Goal: Book appointment/travel/reservation

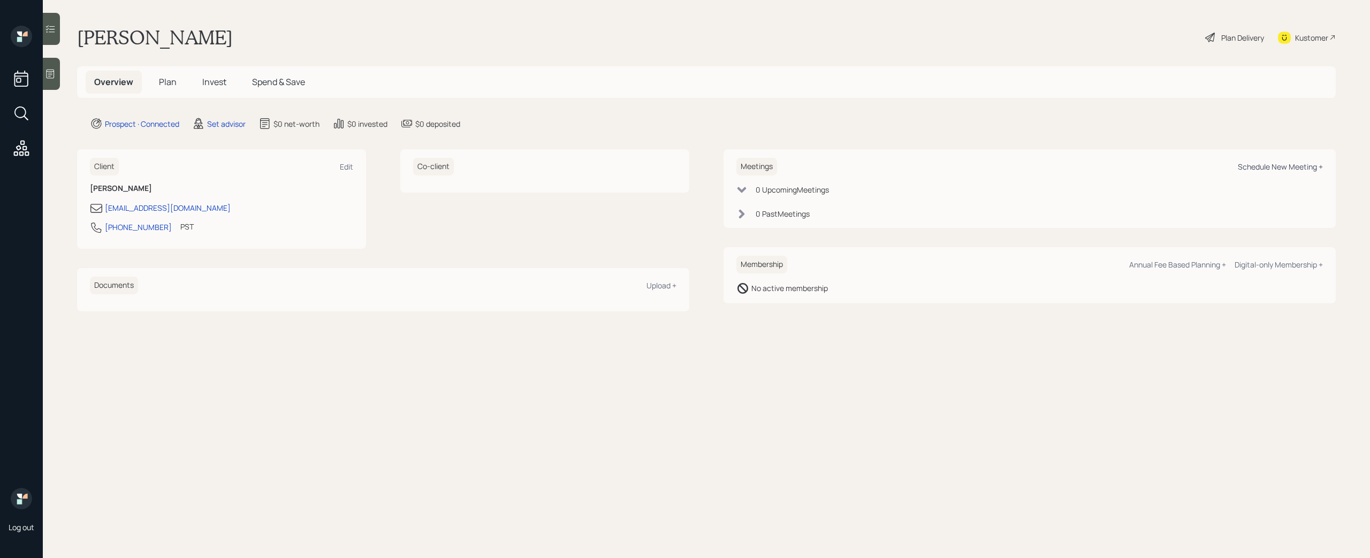
click at [1272, 171] on div "Schedule New Meeting +" at bounding box center [1280, 167] width 85 height 10
select select "round-robin"
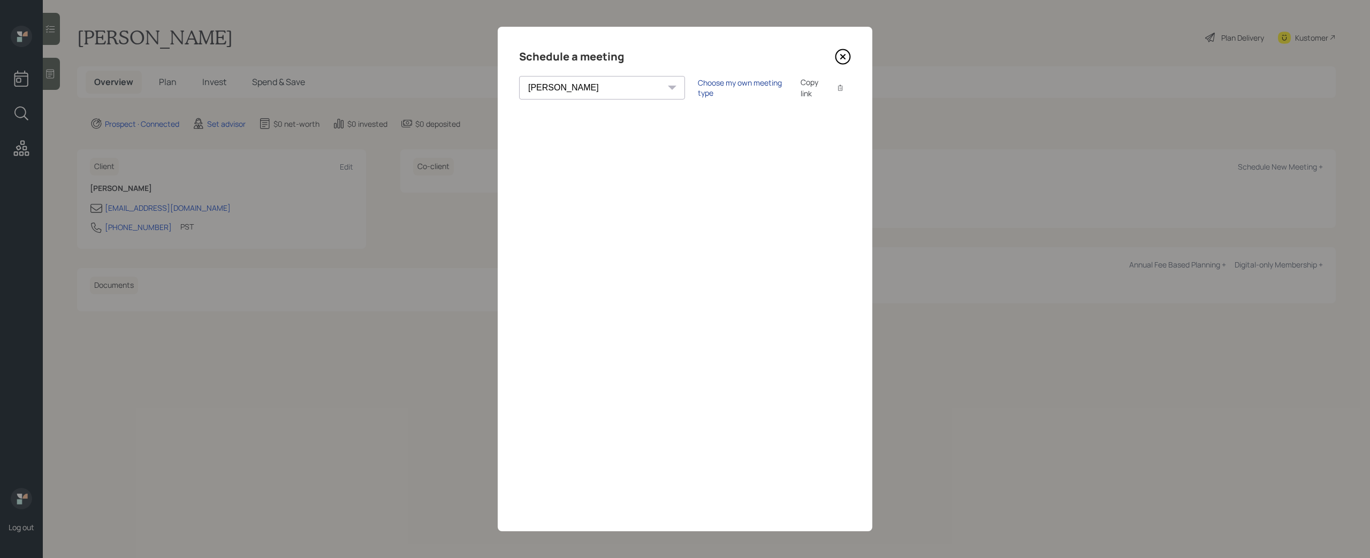
click at [699, 88] on div "Choose my own meeting type" at bounding box center [743, 88] width 90 height 20
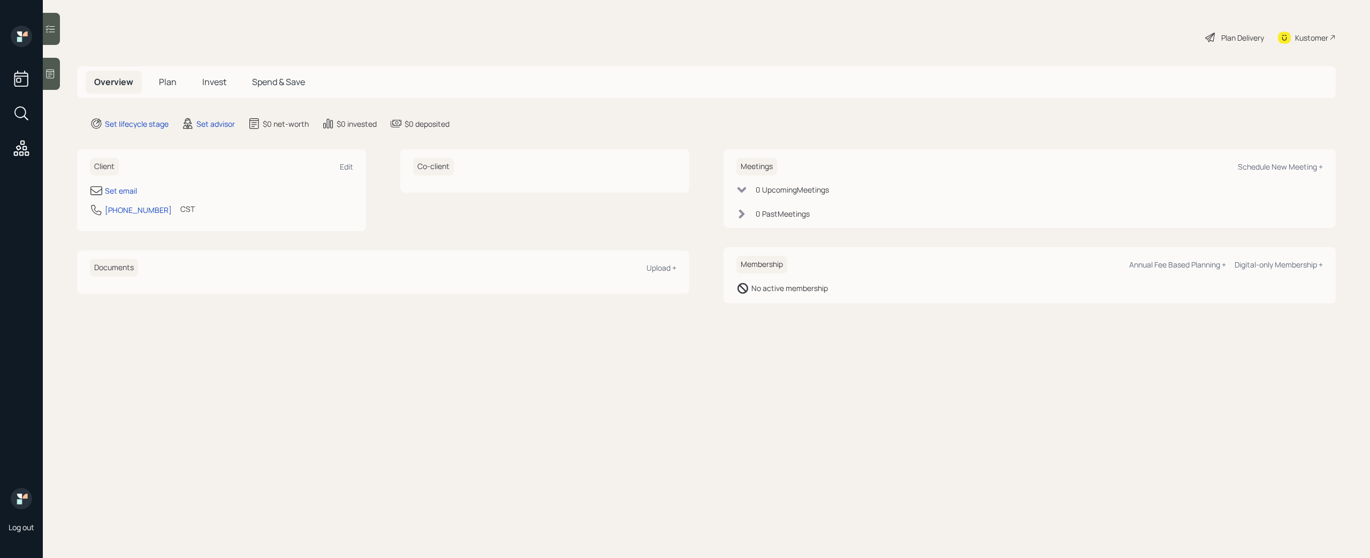
click at [51, 72] on icon at bounding box center [50, 74] width 11 height 11
